Goal: Task Accomplishment & Management: Use online tool/utility

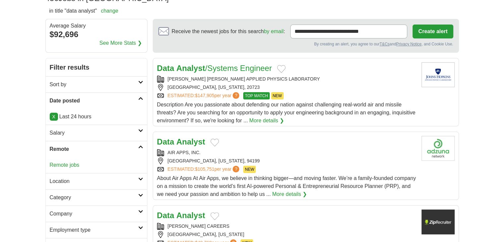
click at [67, 163] on link "Remote jobs" at bounding box center [65, 165] width 30 height 6
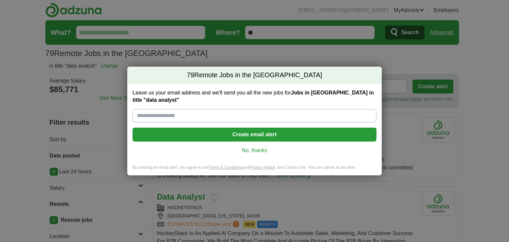
click at [264, 148] on link "No, thanks" at bounding box center [254, 150] width 233 height 7
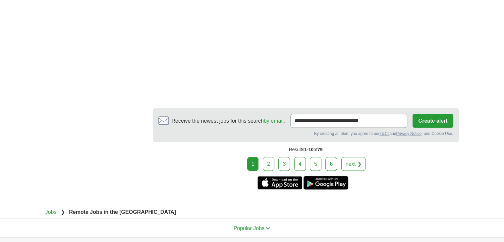
scroll to position [1216, 0]
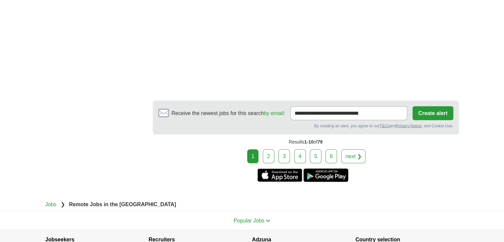
click at [272, 134] on div "Results 1-10 of 79" at bounding box center [306, 141] width 306 height 15
click at [272, 149] on link "2" at bounding box center [269, 156] width 12 height 14
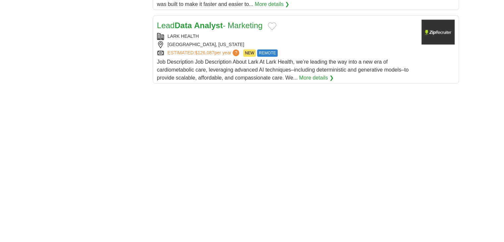
scroll to position [1161, 0]
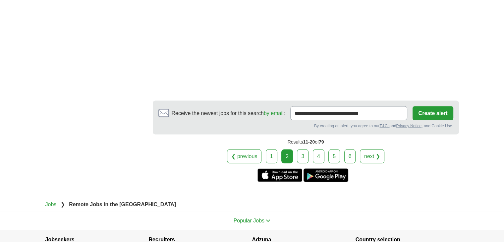
click at [308, 149] on link "3" at bounding box center [303, 156] width 12 height 14
click at [299, 149] on link "3" at bounding box center [303, 156] width 12 height 14
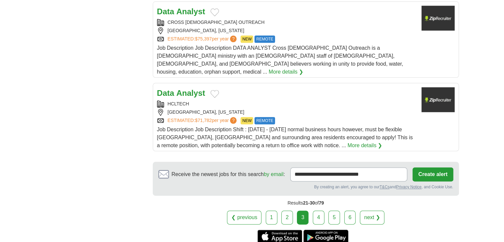
scroll to position [774, 0]
click at [318, 210] on link "4" at bounding box center [319, 217] width 12 height 14
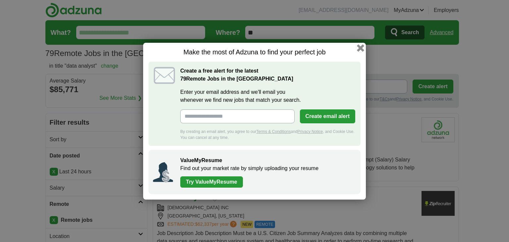
click at [361, 47] on button "button" at bounding box center [360, 47] width 7 height 7
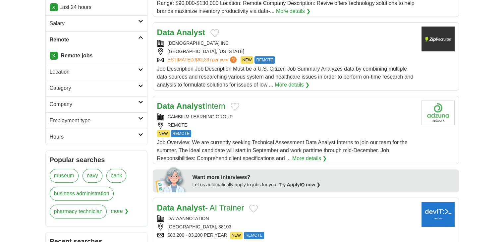
scroll to position [166, 0]
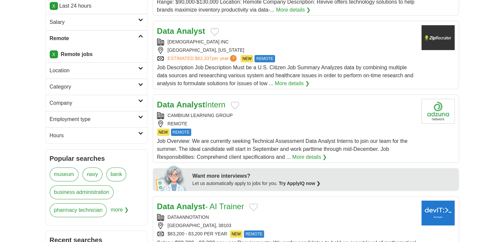
drag, startPoint x: 187, startPoint y: 32, endPoint x: 192, endPoint y: 36, distance: 6.6
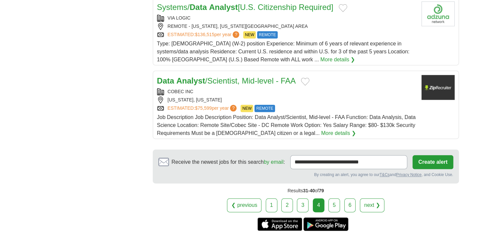
scroll to position [718, 0]
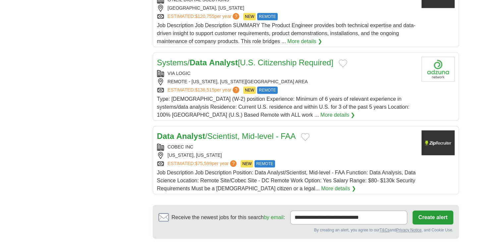
drag, startPoint x: 260, startPoint y: 57, endPoint x: 251, endPoint y: 51, distance: 10.6
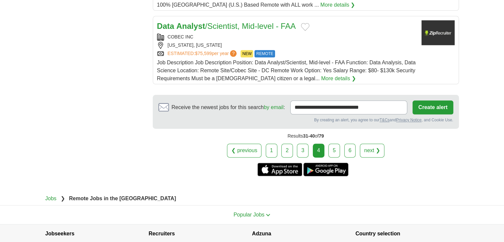
scroll to position [829, 0]
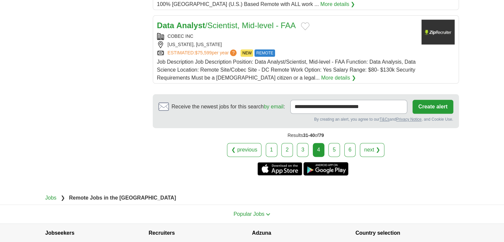
click at [334, 143] on link "5" at bounding box center [335, 150] width 12 height 14
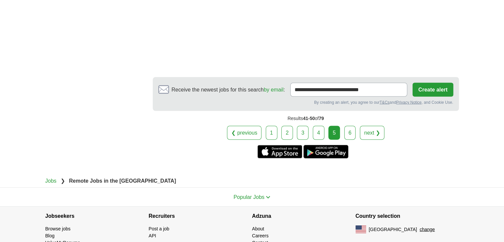
scroll to position [1236, 0]
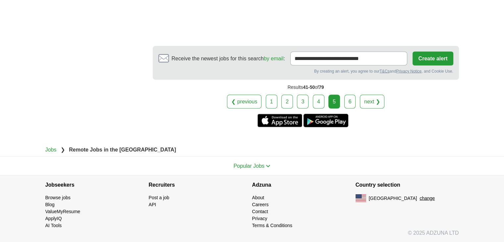
click at [346, 105] on link "6" at bounding box center [351, 102] width 12 height 14
click at [350, 106] on link "6" at bounding box center [351, 102] width 12 height 14
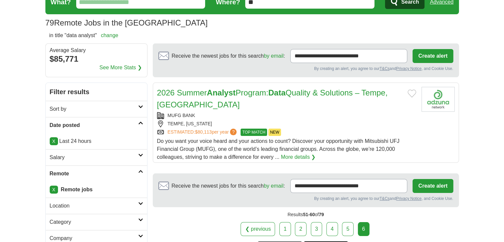
scroll to position [166, 0]
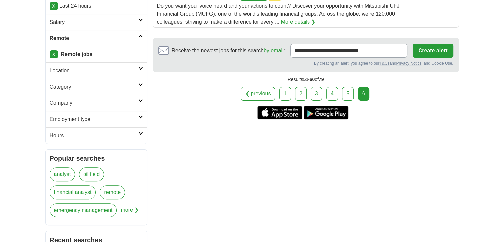
drag, startPoint x: 492, startPoint y: 105, endPoint x: 509, endPoint y: 86, distance: 25.9
click at [504, 86] on html "blessing.igbadumhe2020@gmail.com MyAdzuna Alerts Favorites Resumes ApplyIQ Pref…" at bounding box center [252, 147] width 504 height 626
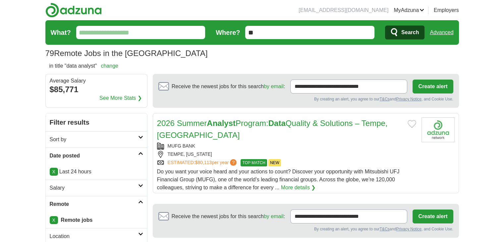
click at [437, 30] on link "Advanced" at bounding box center [442, 32] width 24 height 13
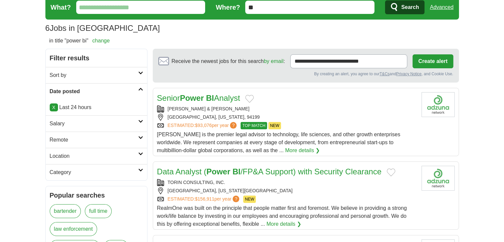
scroll to position [55, 0]
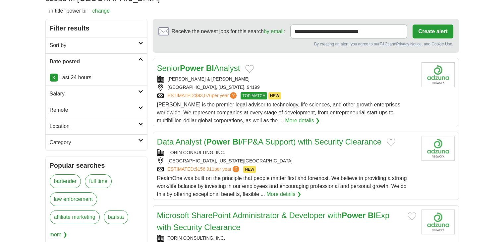
click at [63, 109] on h2 "Remote" at bounding box center [94, 110] width 89 height 8
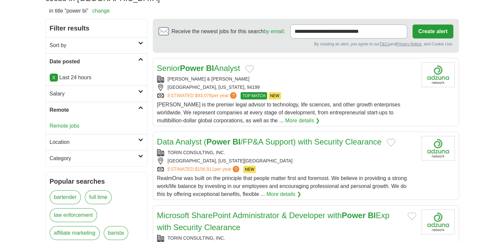
click at [63, 121] on div "Remote jobs" at bounding box center [96, 126] width 101 height 16
click at [63, 123] on link "Remote jobs" at bounding box center [65, 126] width 30 height 6
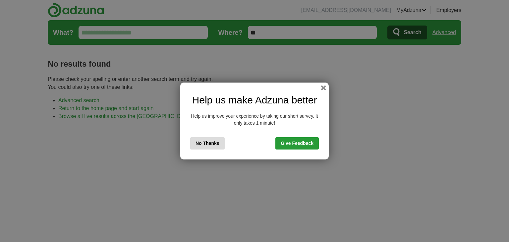
click at [211, 139] on button "No Thanks" at bounding box center [207, 143] width 34 height 12
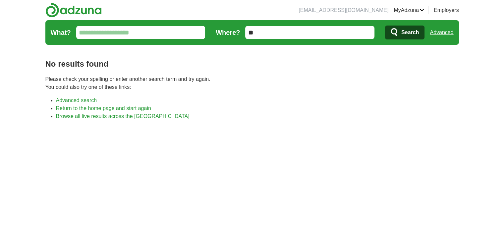
click at [442, 34] on link "Advanced" at bounding box center [442, 32] width 24 height 13
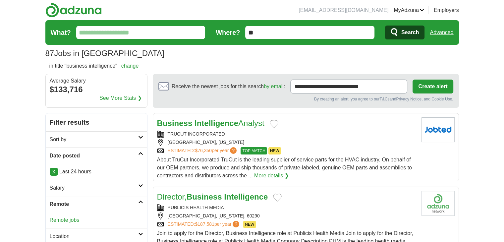
scroll to position [4, 0]
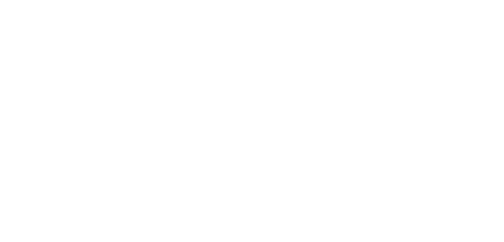
scroll to position [1216, 0]
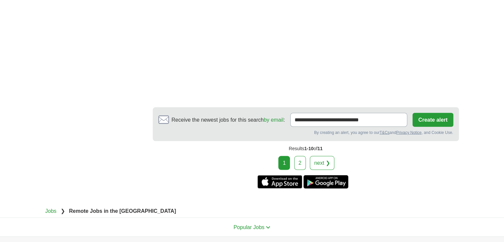
click at [296, 156] on link "2" at bounding box center [300, 163] width 12 height 14
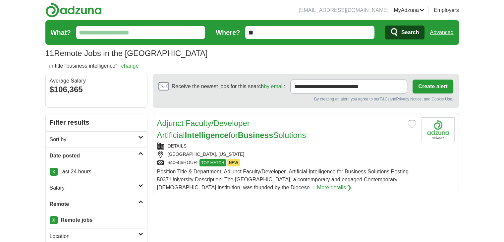
click at [446, 31] on link "Advanced" at bounding box center [442, 32] width 24 height 13
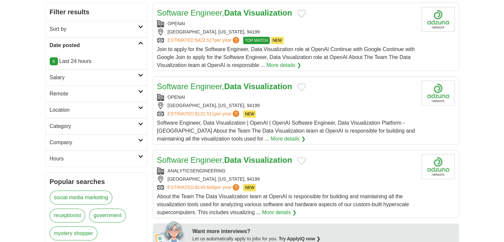
click at [53, 60] on link "X" at bounding box center [54, 61] width 8 height 8
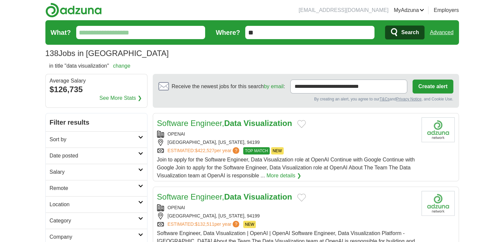
click at [65, 155] on h2 "Date posted" at bounding box center [94, 156] width 89 height 8
click at [64, 178] on link "Last 3 days" at bounding box center [97, 181] width 94 height 8
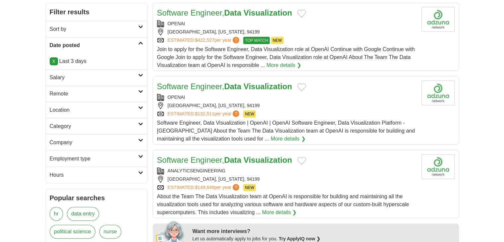
click at [62, 93] on h2 "Remote" at bounding box center [94, 94] width 89 height 8
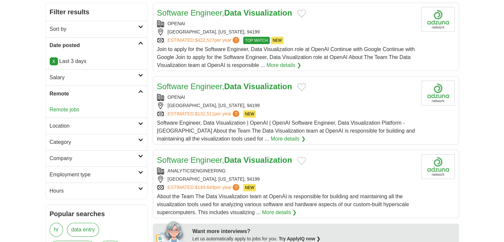
click at [62, 108] on link "Remote jobs" at bounding box center [65, 110] width 30 height 6
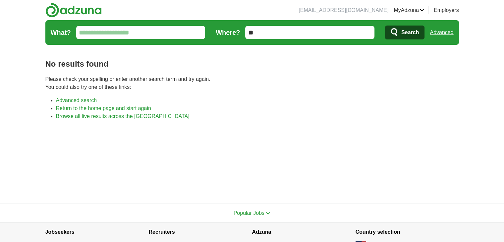
click at [432, 33] on link "Advanced" at bounding box center [442, 32] width 24 height 13
click at [438, 30] on link "Advanced" at bounding box center [442, 32] width 24 height 13
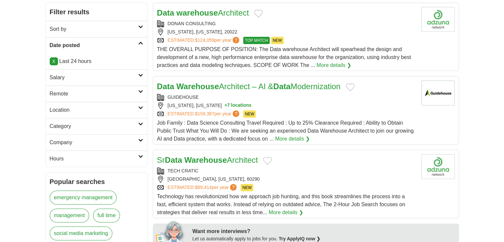
click at [78, 95] on h2 "Remote" at bounding box center [94, 94] width 89 height 8
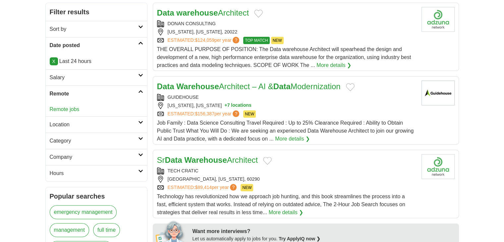
click at [71, 112] on div "Remote jobs" at bounding box center [96, 109] width 101 height 15
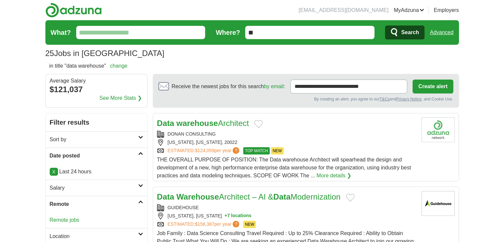
click at [72, 219] on link "Remote jobs" at bounding box center [65, 220] width 30 height 6
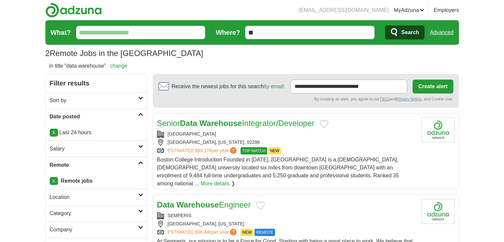
click at [434, 34] on link "Advanced" at bounding box center [442, 32] width 24 height 13
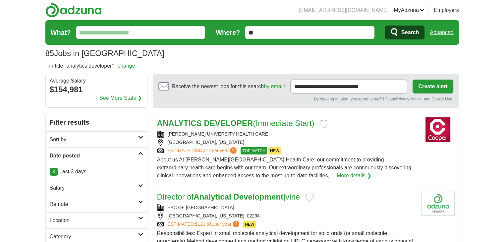
scroll to position [55, 0]
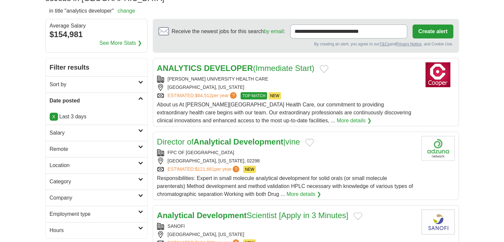
drag, startPoint x: 46, startPoint y: 142, endPoint x: 53, endPoint y: 146, distance: 8.3
click at [46, 142] on link "Remote" at bounding box center [96, 149] width 101 height 16
click at [61, 162] on link "Remote jobs" at bounding box center [65, 165] width 30 height 6
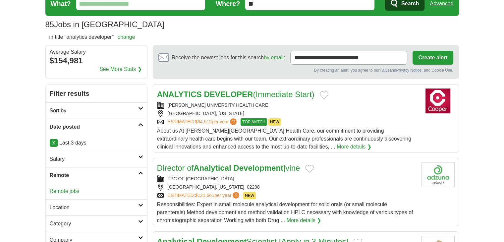
scroll to position [0, 0]
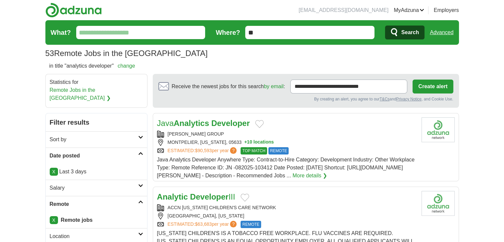
click at [438, 34] on link "Advanced" at bounding box center [442, 32] width 24 height 13
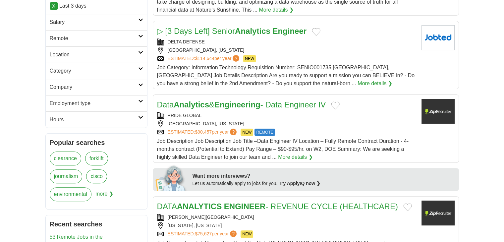
click at [60, 41] on h2 "Remote" at bounding box center [94, 38] width 89 height 8
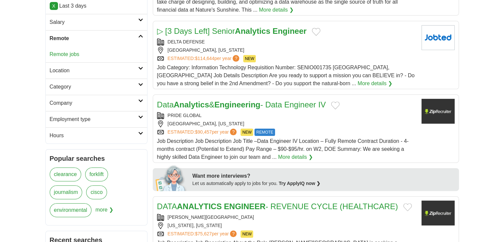
click at [59, 51] on link "Remote jobs" at bounding box center [65, 54] width 30 height 6
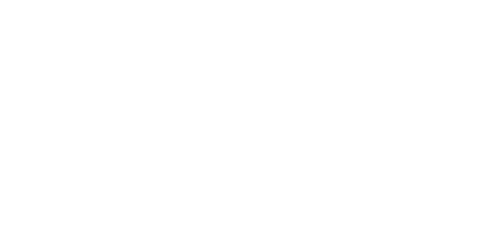
scroll to position [1105, 0]
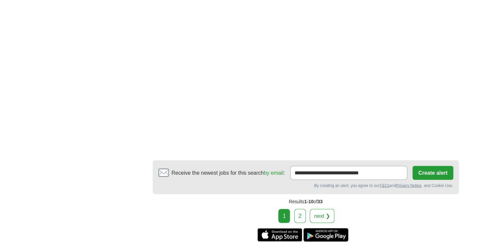
click at [307, 209] on div "1 2 next ❯" at bounding box center [306, 216] width 306 height 14
click at [305, 209] on link "2" at bounding box center [300, 216] width 12 height 14
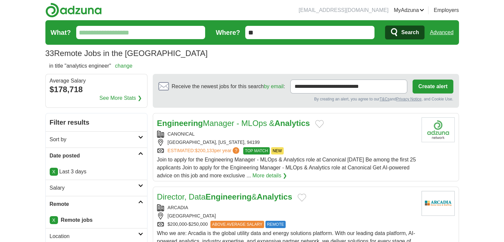
click at [434, 32] on link "Advanced" at bounding box center [442, 32] width 24 height 13
